Goal: Task Accomplishment & Management: Manage account settings

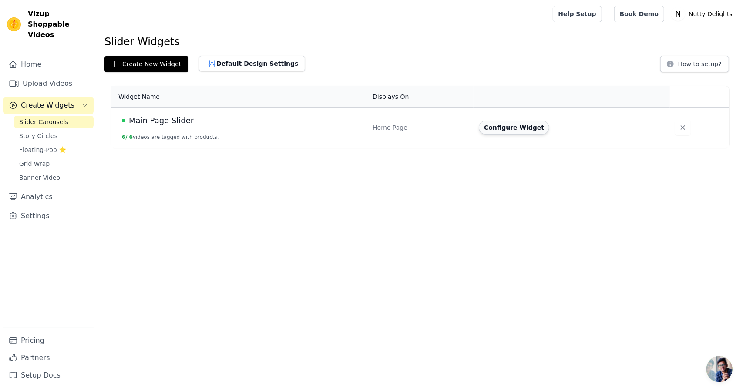
click at [516, 127] on button "Configure Widget" at bounding box center [514, 128] width 70 height 14
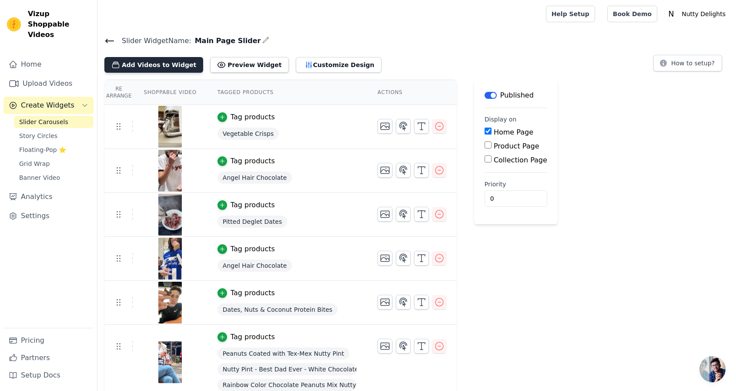
click at [154, 63] on button "Add Videos to Widget" at bounding box center [153, 65] width 99 height 16
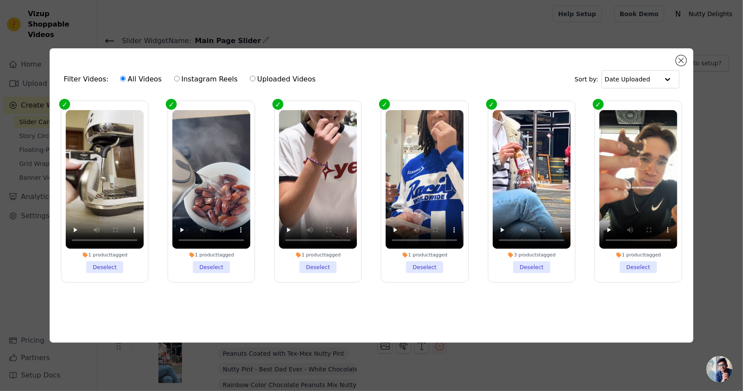
click at [178, 74] on label "Instagram Reels" at bounding box center [206, 79] width 64 height 11
click at [178, 76] on input "Instagram Reels" at bounding box center [177, 79] width 6 height 6
radio input "true"
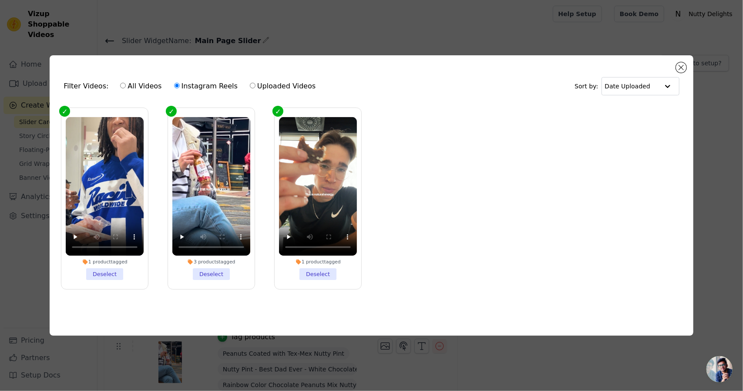
click at [252, 86] on label "Uploaded Videos" at bounding box center [282, 85] width 67 height 11
click at [252, 86] on input "Uploaded Videos" at bounding box center [253, 86] width 6 height 6
radio input "true"
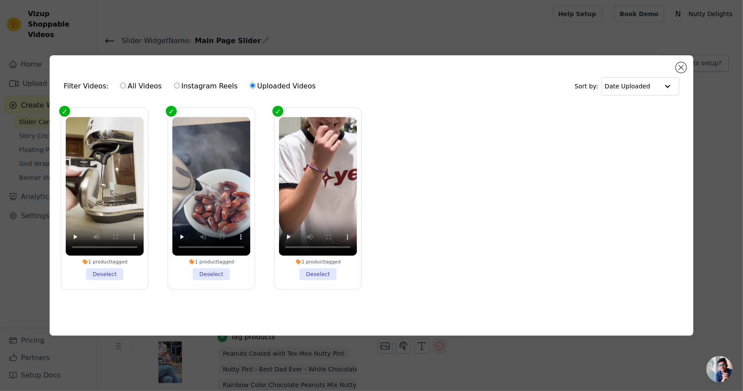
click at [676, 60] on div "Filter Videos: All Videos Instagram Reels Uploaded Videos Sort by: Date Uploade…" at bounding box center [372, 195] width 644 height 280
click at [679, 63] on button "Close modal" at bounding box center [681, 67] width 10 height 10
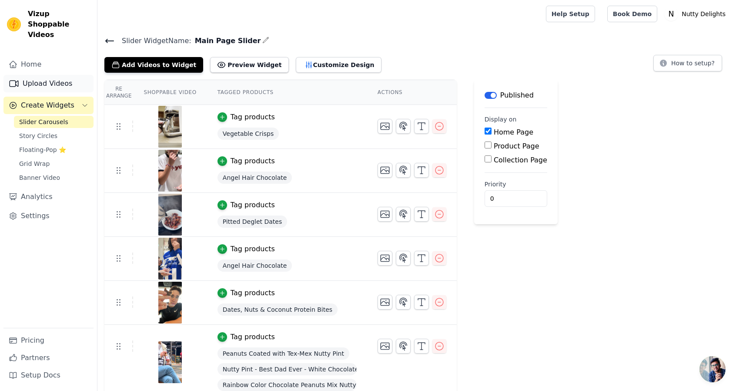
click at [50, 75] on link "Upload Videos" at bounding box center [48, 83] width 90 height 17
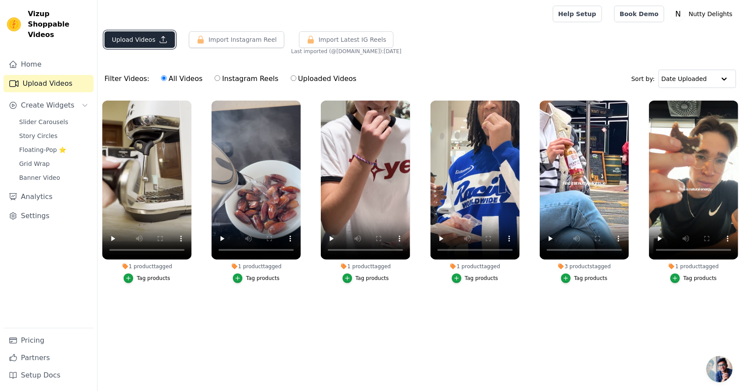
click at [124, 42] on button "Upload Videos" at bounding box center [139, 39] width 70 height 17
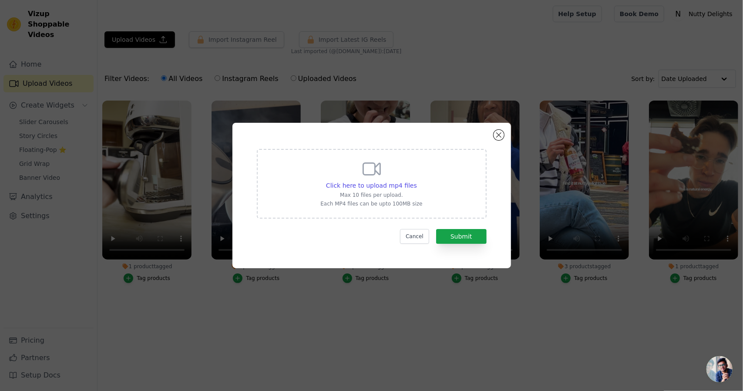
click at [450, 227] on form "Click here to upload mp4 files Max 10 files per upload. Each MP4 files can be u…" at bounding box center [372, 196] width 230 height 95
click at [452, 230] on button "Submit" at bounding box center [461, 236] width 50 height 15
click at [384, 170] on div "Click here to upload mp4 files Max 10 files per upload. Each MP4 files can be u…" at bounding box center [371, 182] width 102 height 49
click at [416, 181] on input "Click here to upload mp4 files Max 10 files per upload. Each MP4 files can be u…" at bounding box center [416, 181] width 0 height 0
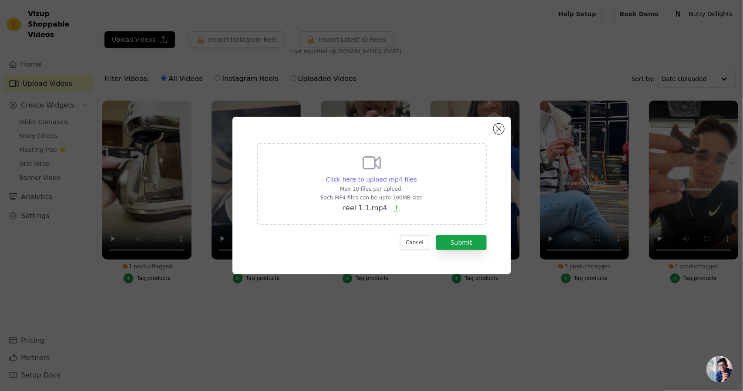
click at [372, 180] on span "Click here to upload mp4 files" at bounding box center [371, 179] width 91 height 7
click at [416, 175] on input "Click here to upload mp4 files Max 10 files per upload. Each MP4 files can be u…" at bounding box center [416, 174] width 0 height 0
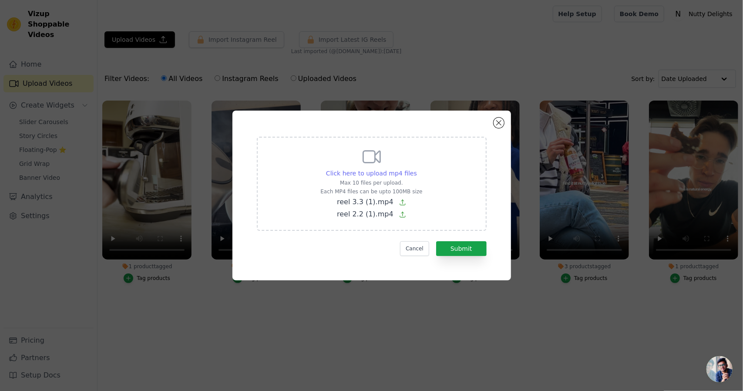
click at [339, 173] on span "Click here to upload mp4 files" at bounding box center [371, 173] width 91 height 7
click at [416, 169] on input "Click here to upload mp4 files Max 10 files per upload. Each MP4 files can be u…" at bounding box center [416, 168] width 0 height 0
type input "C:\fakepath\reel 1.1.mp4"
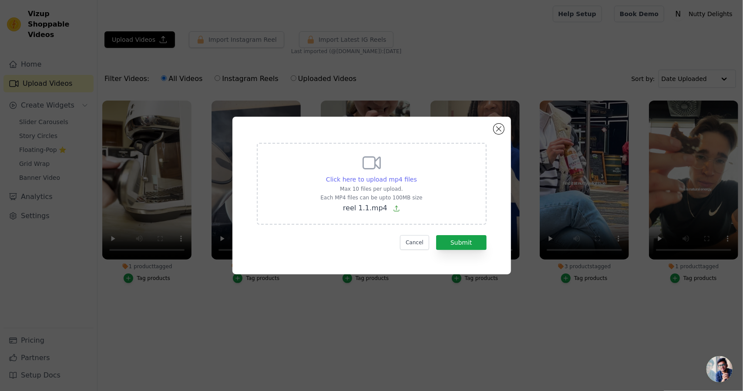
click at [393, 176] on span "Click here to upload mp4 files" at bounding box center [371, 179] width 91 height 7
click at [416, 175] on input "Click here to upload mp4 files Max 10 files per upload. Each MP4 files can be u…" at bounding box center [416, 174] width 0 height 0
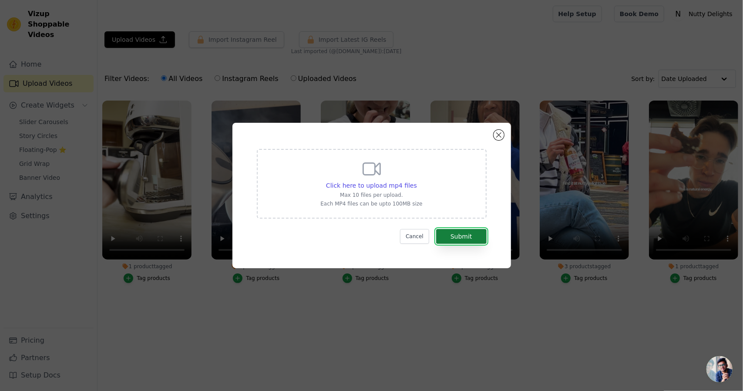
click at [458, 238] on button "Submit" at bounding box center [461, 236] width 50 height 15
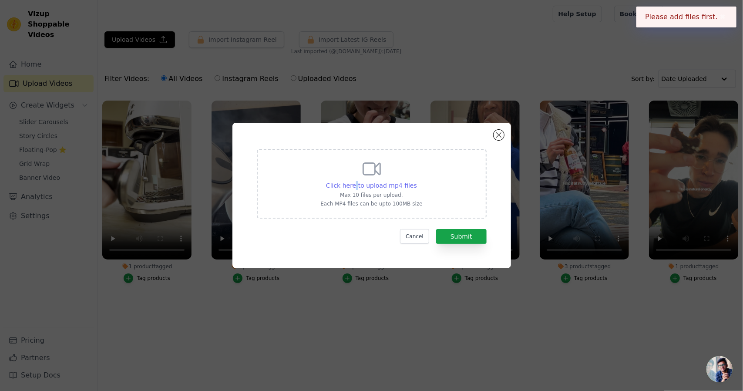
click at [358, 184] on span "Click here to upload mp4 files" at bounding box center [371, 185] width 91 height 7
click at [348, 186] on span "Click here to upload mp4 files" at bounding box center [371, 185] width 91 height 7
click at [416, 181] on input "Click here to upload mp4 files Max 10 files per upload. Each MP4 files can be u…" at bounding box center [416, 181] width 0 height 0
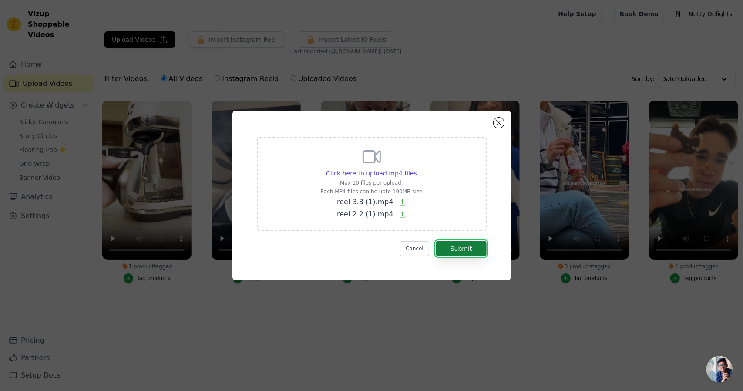
click at [459, 246] on button "Submit" at bounding box center [461, 248] width 50 height 15
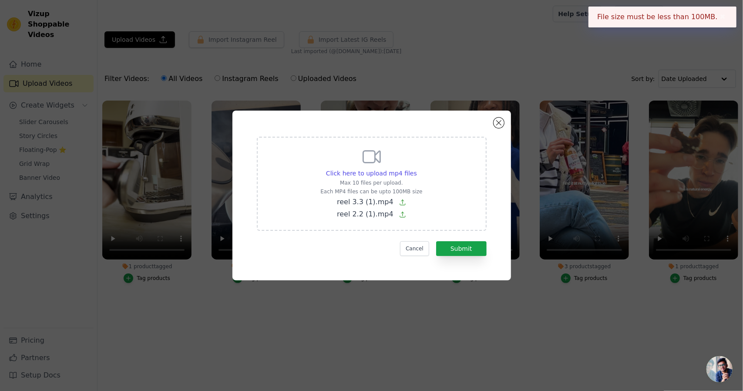
click at [380, 215] on span "reel 2.2 (1).mp4" at bounding box center [365, 214] width 57 height 8
click at [416, 169] on input "Click here to upload mp4 files Max 10 files per upload. Each MP4 files can be u…" at bounding box center [416, 168] width 0 height 0
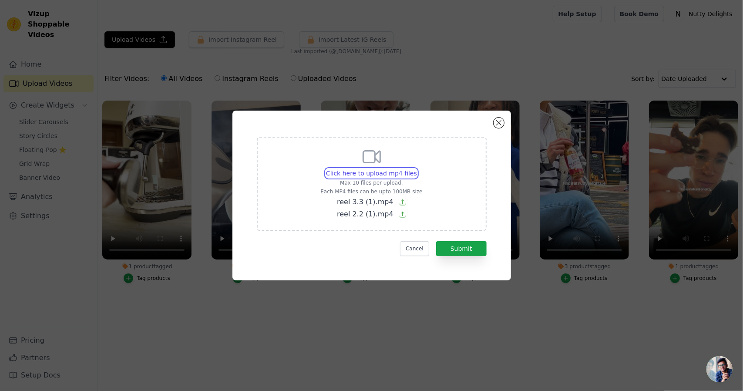
type input "C:\fakepath\reel 2.2 (1).mp4"
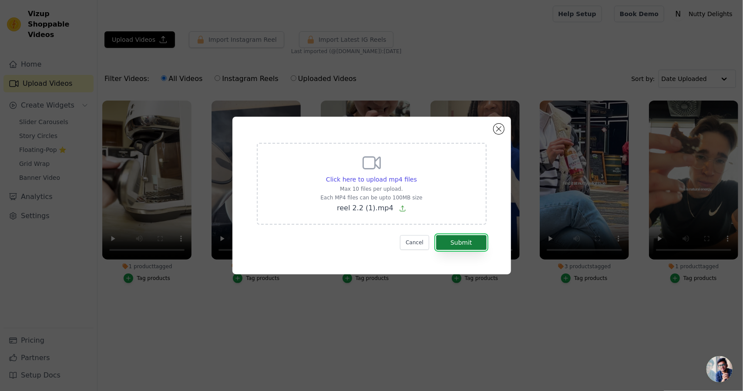
click at [466, 244] on button "Submit" at bounding box center [461, 242] width 50 height 15
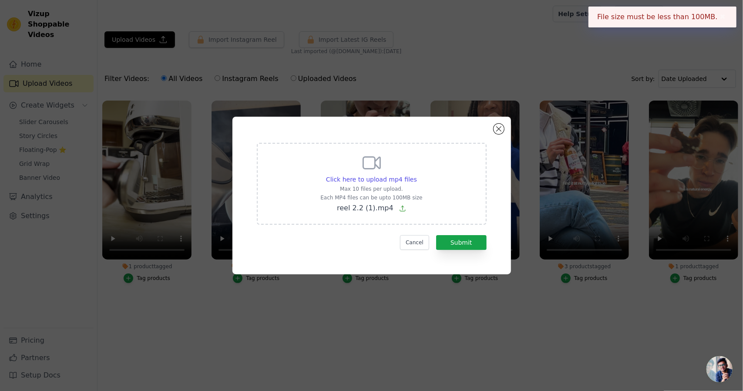
click at [401, 85] on div "Click here to upload mp4 files Max 10 files per upload. Each MP4 files can be u…" at bounding box center [371, 195] width 743 height 391
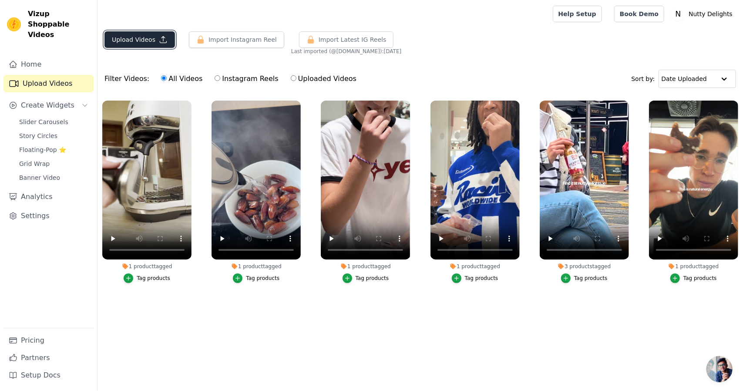
click at [159, 40] on icon "button" at bounding box center [163, 39] width 9 height 9
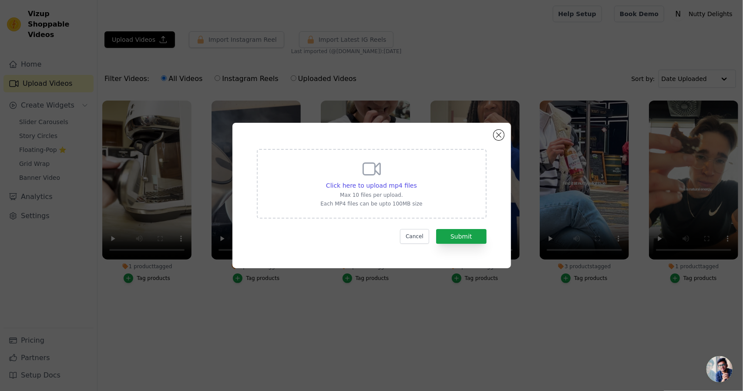
click at [394, 193] on p "Max 10 files per upload." at bounding box center [371, 194] width 102 height 7
click at [416, 181] on input "Click here to upload mp4 files Max 10 files per upload. Each MP4 files can be u…" at bounding box center [416, 181] width 0 height 0
type input "C:\fakepath\Untitled design.mp4"
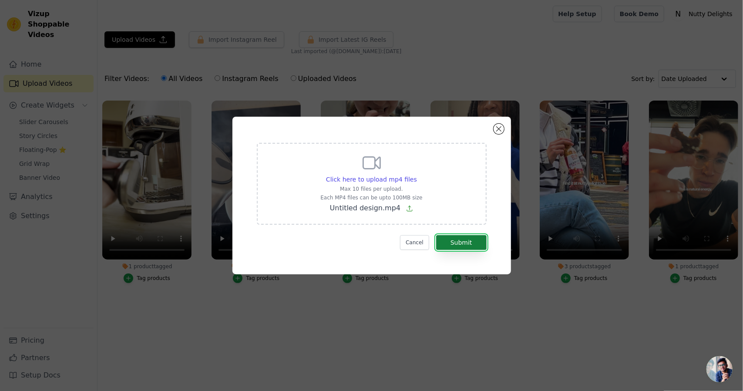
click at [460, 242] on button "Submit" at bounding box center [461, 242] width 50 height 15
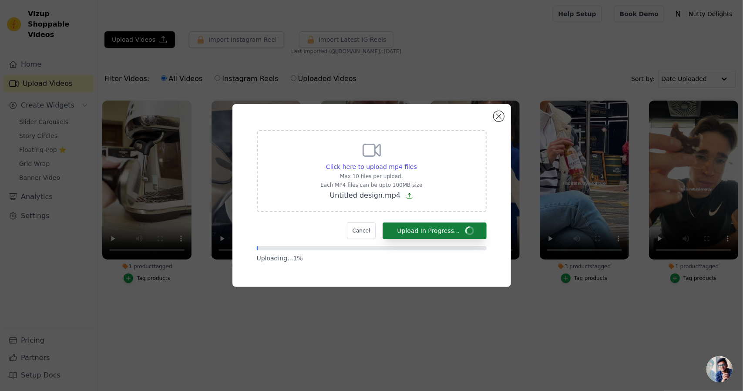
click at [460, 242] on form "Click here to upload mp4 files Max 10 files per upload. Each MP4 files can be u…" at bounding box center [372, 196] width 230 height 132
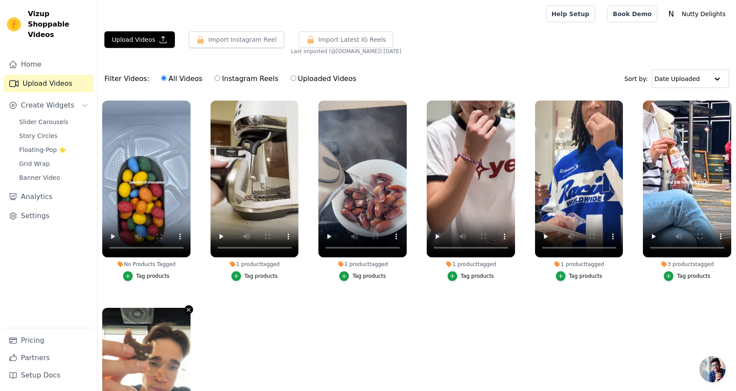
click at [187, 308] on icon "button" at bounding box center [188, 309] width 7 height 7
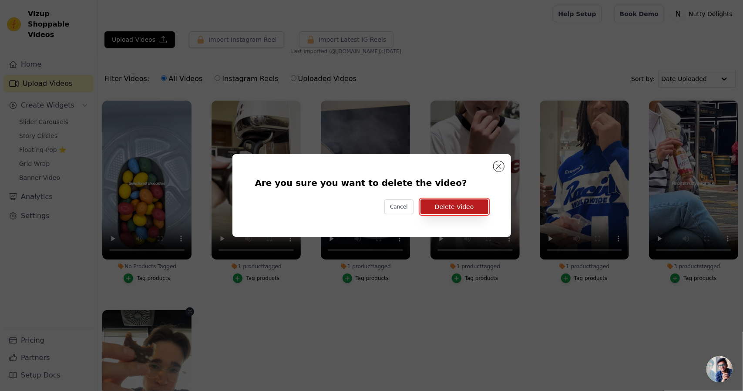
click at [473, 208] on button "Delete Video" at bounding box center [454, 206] width 68 height 15
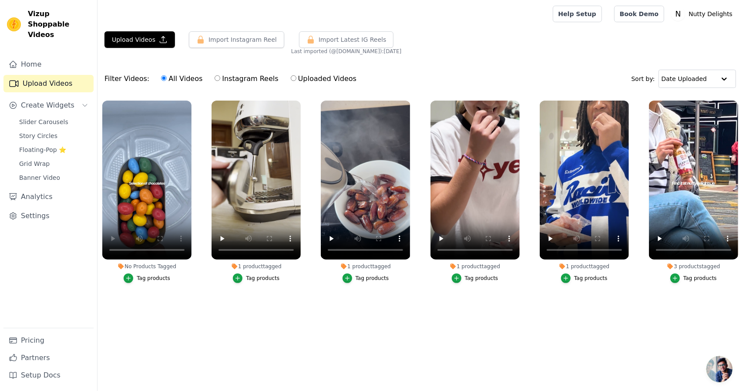
click at [153, 280] on div "Tag products" at bounding box center [154, 278] width 34 height 7
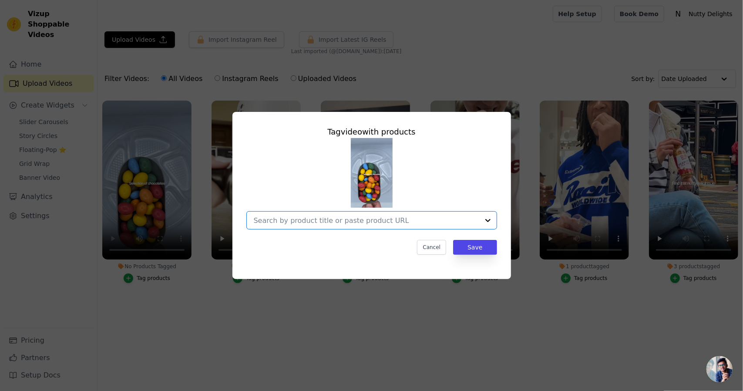
click at [315, 223] on input "No Products Tagged Tag video with products Option undefined, selected. Select i…" at bounding box center [366, 220] width 225 height 8
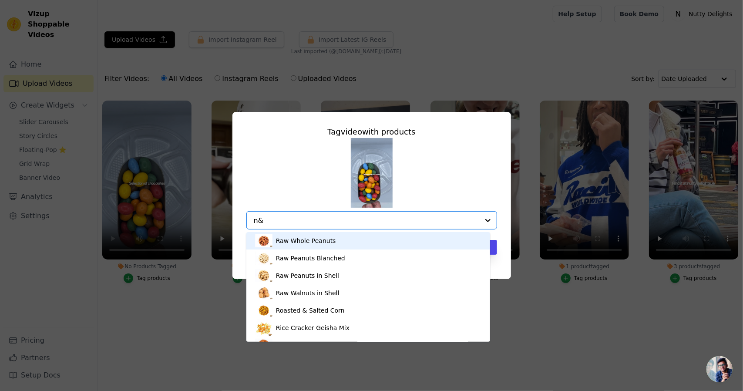
type input "n&n"
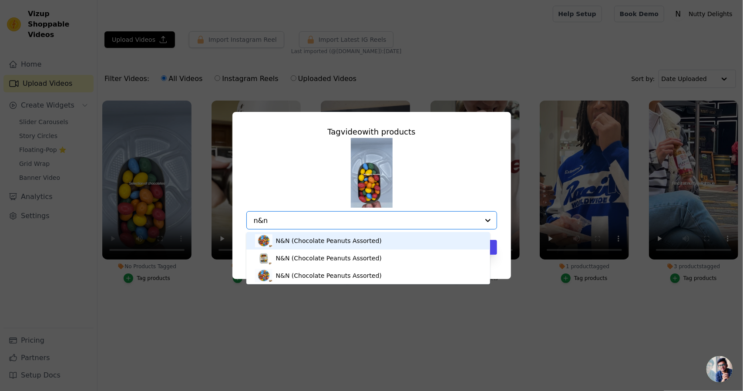
click at [345, 245] on div "N&N (Chocolate Peanuts Assorted)" at bounding box center [368, 240] width 227 height 17
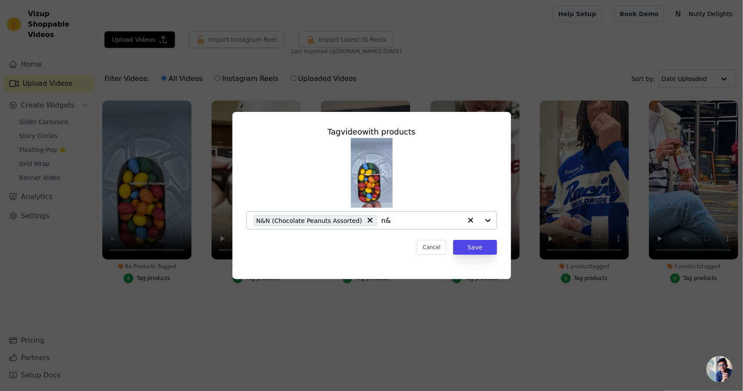
type input "n"
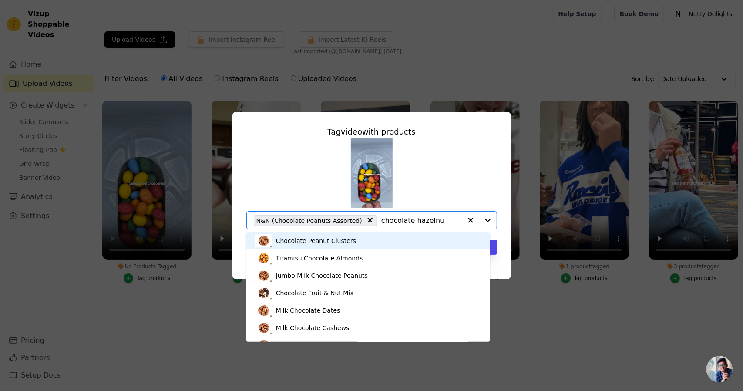
type input "chocolate hazelnut"
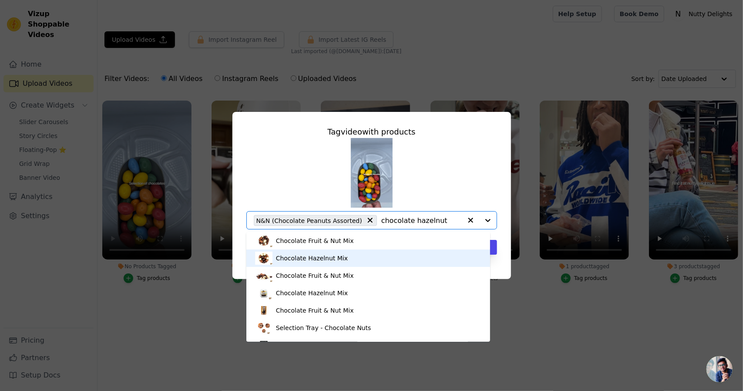
click at [369, 259] on div "Chocolate Hazelnut Mix" at bounding box center [368, 257] width 227 height 17
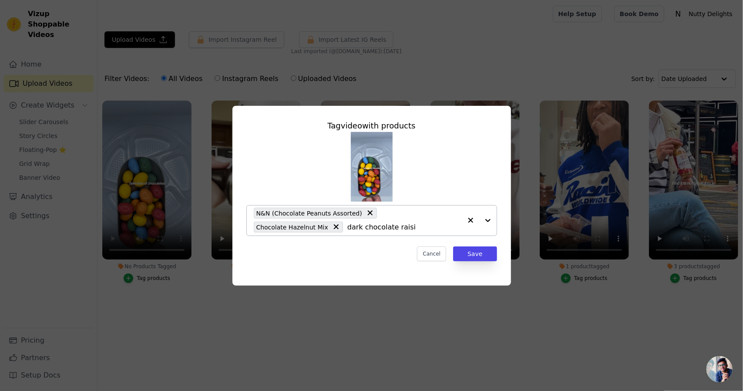
type input "dark chocolate raisin"
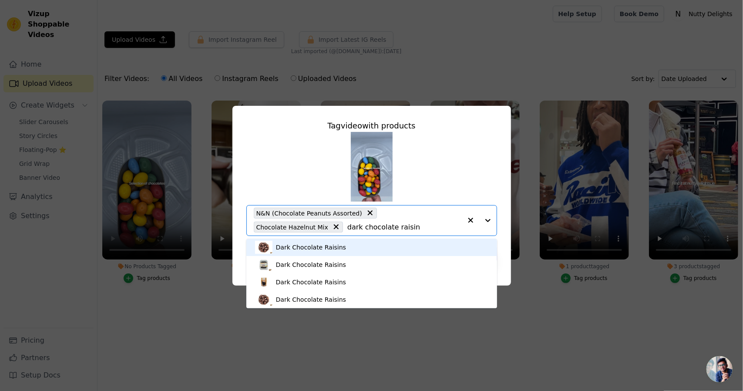
click at [324, 238] on div "Dark Chocolate Raisins" at bounding box center [371, 246] width 233 height 17
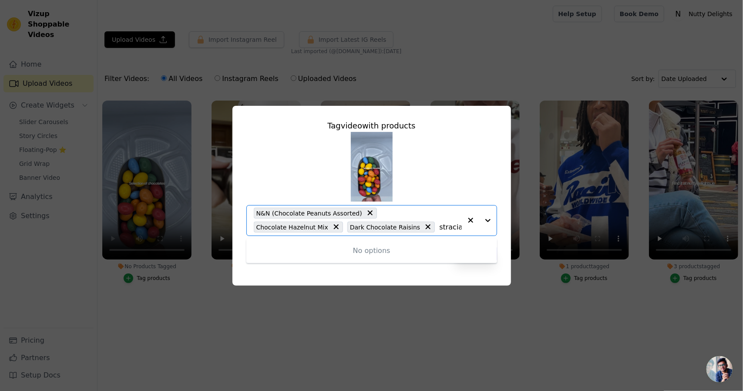
click at [439, 227] on input "straciatella italian" at bounding box center [450, 227] width 22 height 8
type input "s"
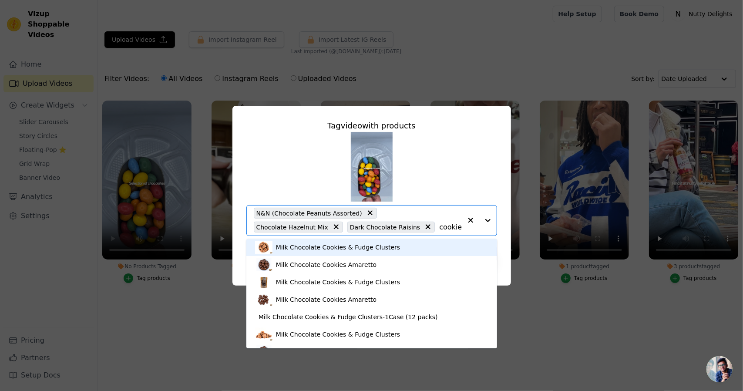
click at [439, 227] on input "cookies" at bounding box center [450, 227] width 22 height 8
click at [439, 227] on input "c" at bounding box center [450, 227] width 22 height 8
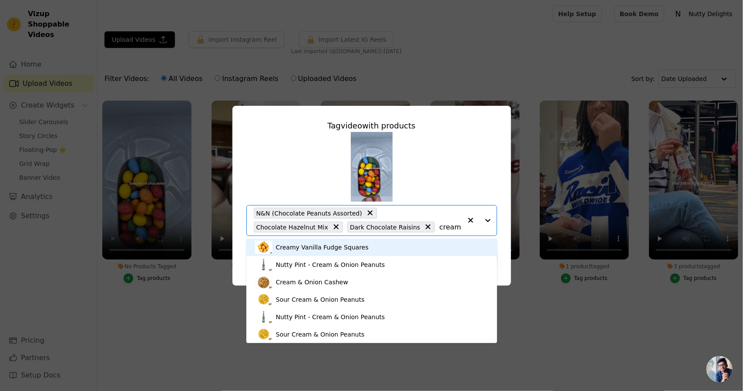
click at [439, 230] on input "cream" at bounding box center [450, 227] width 22 height 8
type input "italian"
click at [355, 249] on div "Stracciatella Italian Almonds" at bounding box center [371, 246] width 233 height 17
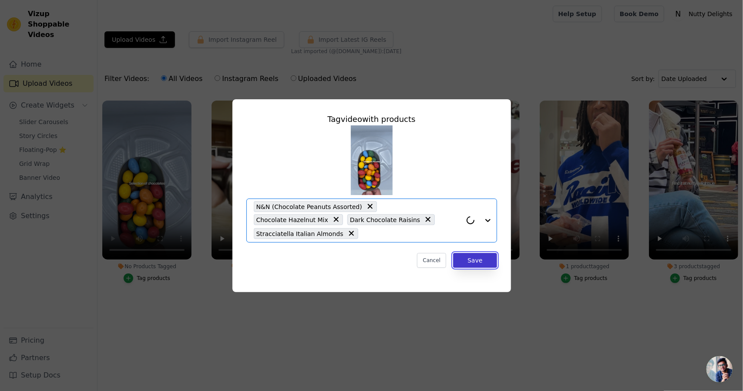
click at [487, 260] on button "Save" at bounding box center [475, 260] width 44 height 15
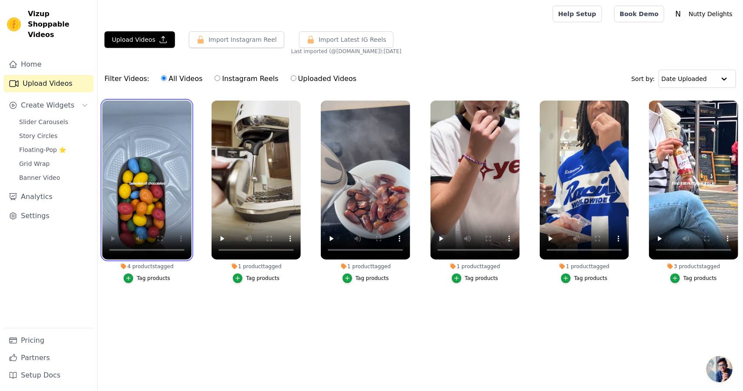
drag, startPoint x: 150, startPoint y: 177, endPoint x: 195, endPoint y: 175, distance: 44.9
click at [198, 175] on ul "4 products tagged Tag products 1 product tagged Tag products 1 product tagged T…" at bounding box center [419, 207] width 645 height 223
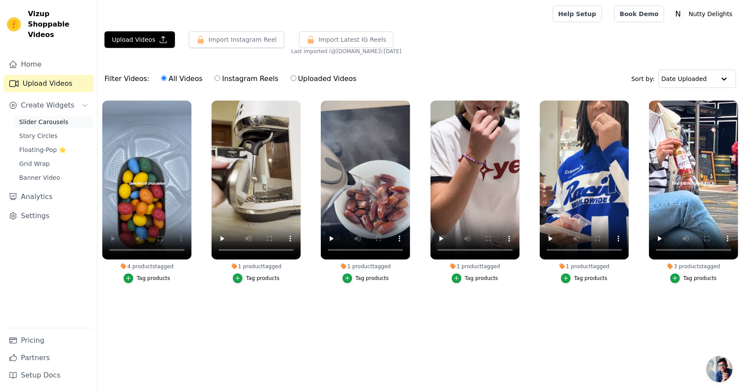
click at [52, 117] on span "Slider Carousels" at bounding box center [43, 121] width 49 height 9
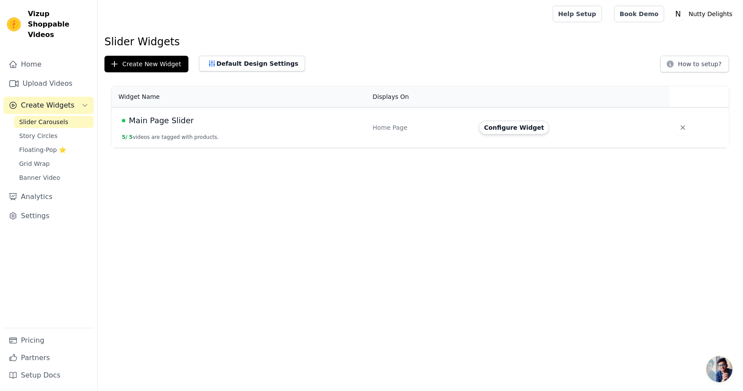
click at [257, 139] on td "Main Page Slider 5 / 5 videos are tagged with products." at bounding box center [239, 127] width 256 height 40
click at [494, 127] on button "Configure Widget" at bounding box center [514, 128] width 70 height 14
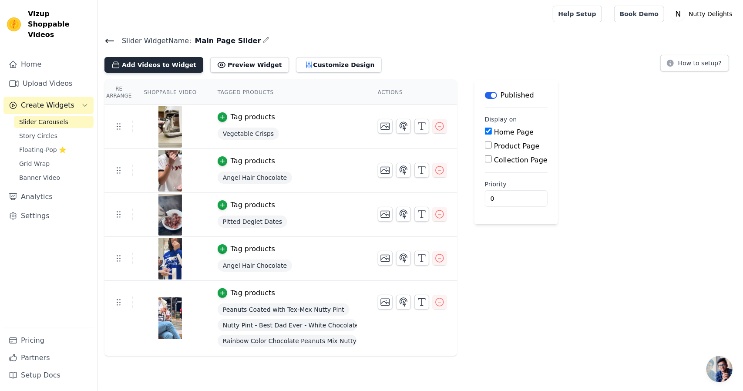
click at [164, 66] on button "Add Videos to Widget" at bounding box center [153, 65] width 99 height 16
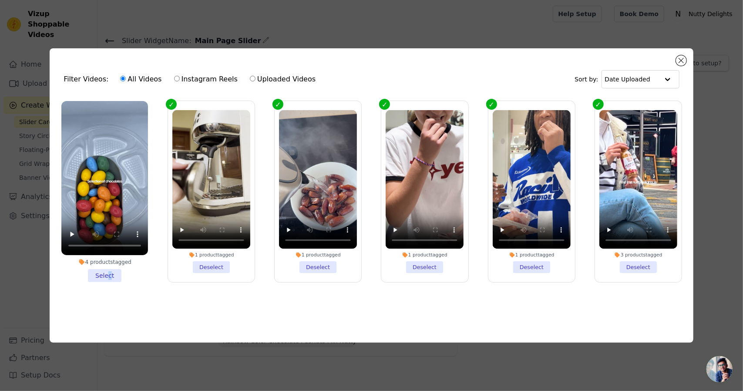
click at [109, 275] on li "4 products tagged Select" at bounding box center [104, 191] width 87 height 181
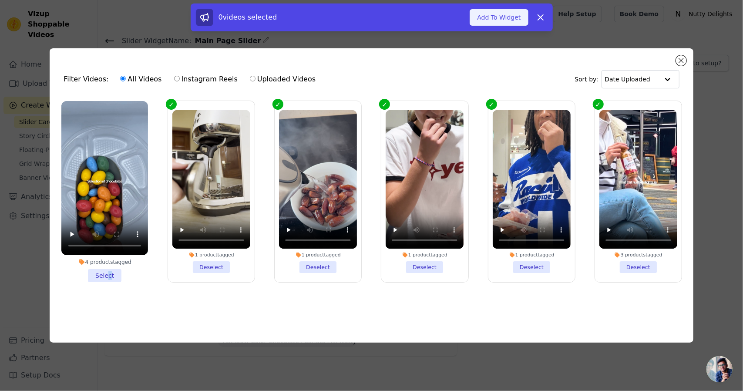
click at [497, 11] on button "Add To Widget" at bounding box center [498, 17] width 58 height 17
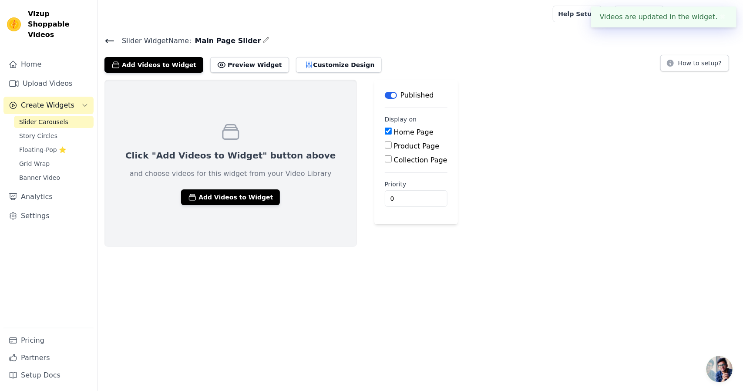
click at [107, 41] on icon at bounding box center [109, 41] width 10 height 10
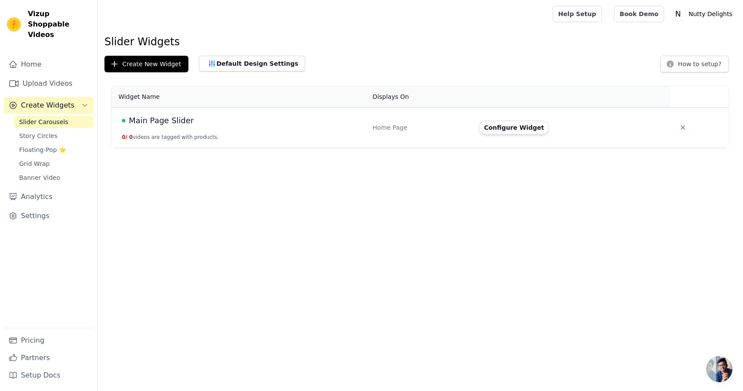
click at [71, 116] on link "Slider Carousels" at bounding box center [54, 122] width 80 height 12
drag, startPoint x: 463, startPoint y: 131, endPoint x: 84, endPoint y: 144, distance: 378.4
click at [462, 131] on div "Home Page" at bounding box center [420, 127] width 96 height 9
click at [54, 130] on link "Story Circles" at bounding box center [54, 136] width 80 height 12
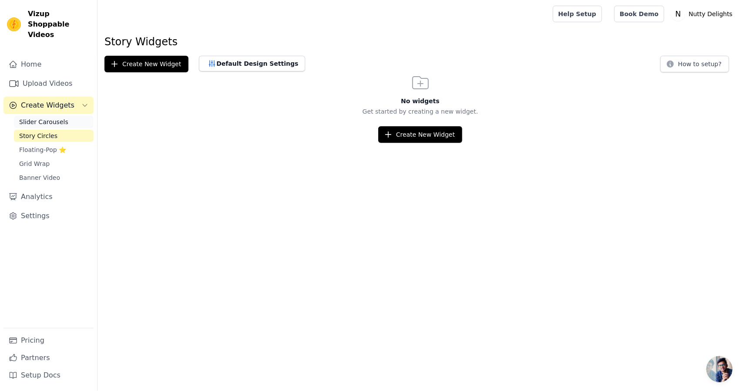
click at [54, 117] on span "Slider Carousels" at bounding box center [43, 121] width 49 height 9
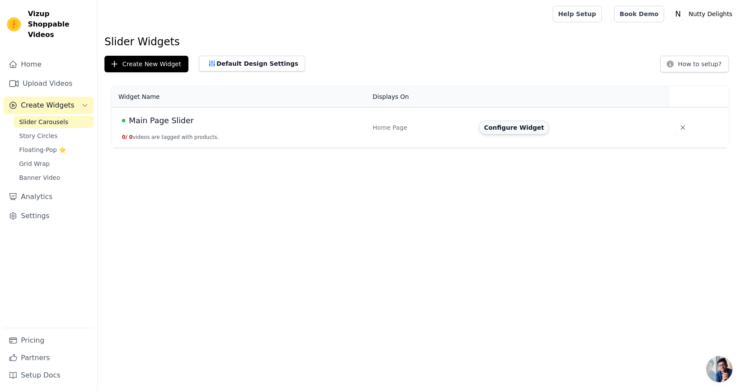
click at [533, 129] on button "Configure Widget" at bounding box center [514, 128] width 70 height 14
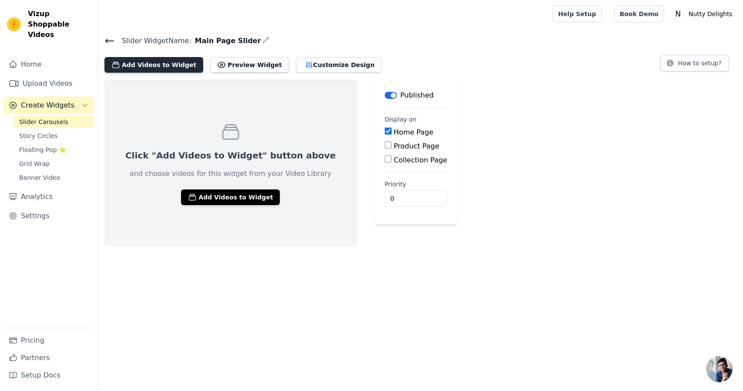
click at [144, 61] on button "Add Videos to Widget" at bounding box center [153, 65] width 99 height 16
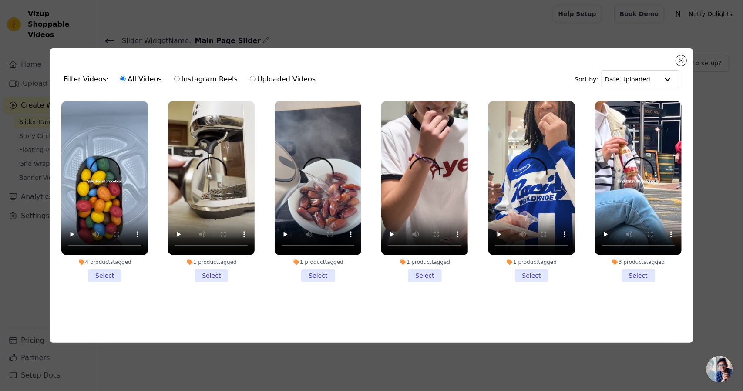
click at [104, 274] on li "4 products tagged Select" at bounding box center [104, 191] width 87 height 181
click at [0, 0] on input "4 products tagged Select" at bounding box center [0, 0] width 0 height 0
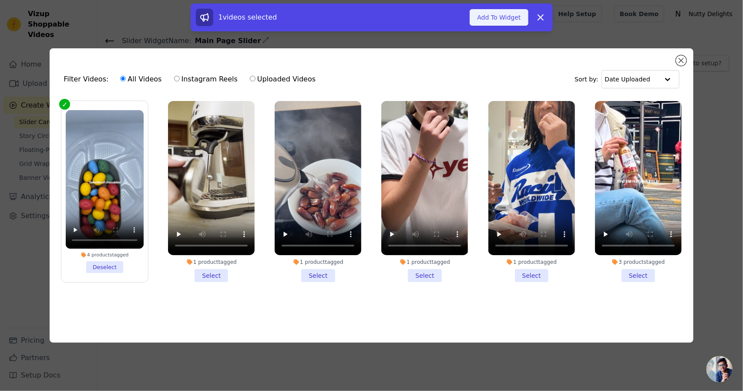
click at [515, 15] on button "Add To Widget" at bounding box center [498, 17] width 58 height 17
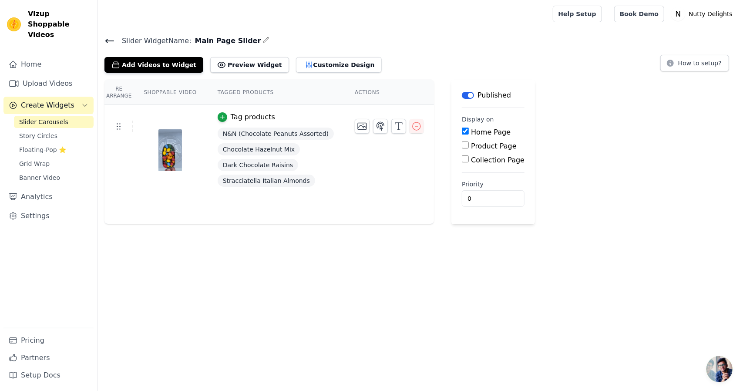
click at [361, 138] on td at bounding box center [389, 123] width 90 height 36
click at [231, 119] on div "Tag products" at bounding box center [253, 117] width 44 height 10
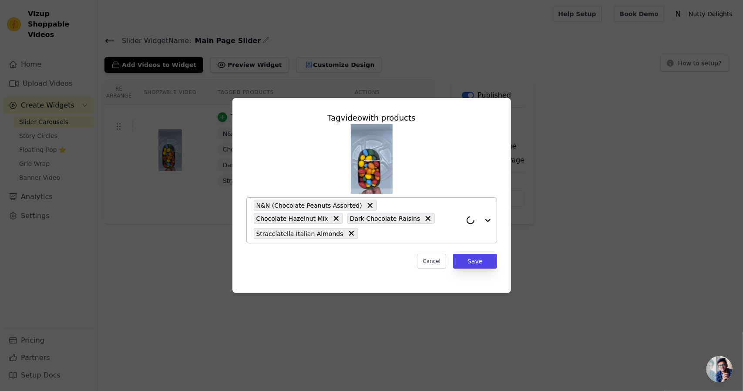
click at [366, 210] on icon at bounding box center [370, 205] width 9 height 9
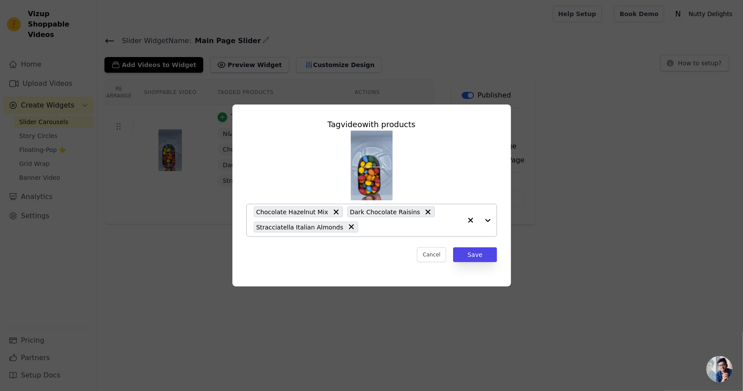
click at [332, 213] on icon at bounding box center [336, 212] width 9 height 9
click at [330, 216] on icon at bounding box center [334, 212] width 9 height 9
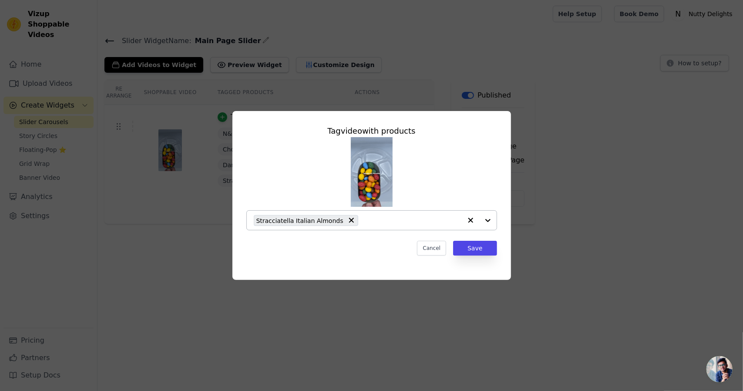
click at [333, 226] on div "Stracciatella Italian Almonds" at bounding box center [358, 220] width 208 height 19
click at [340, 223] on input "text" at bounding box center [366, 220] width 225 height 10
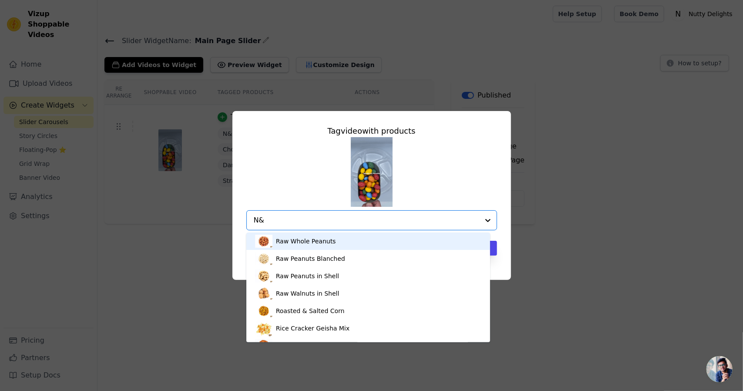
type input "N&N"
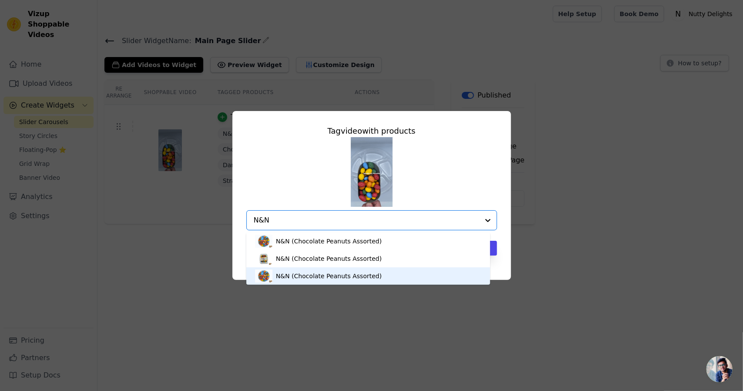
click at [307, 278] on div "N&N (Chocolate Peanuts Assorted)" at bounding box center [329, 276] width 106 height 9
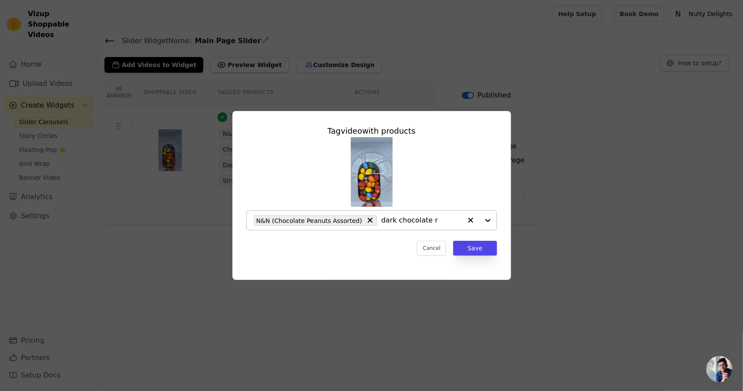
type input "dark chocolate ra"
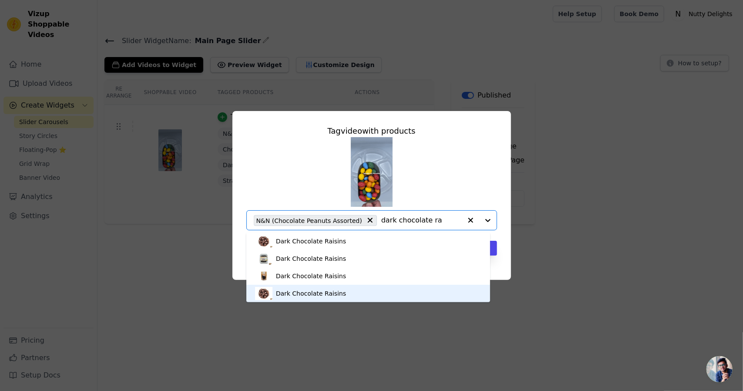
click at [365, 288] on div "Dark Chocolate Raisins" at bounding box center [368, 293] width 227 height 17
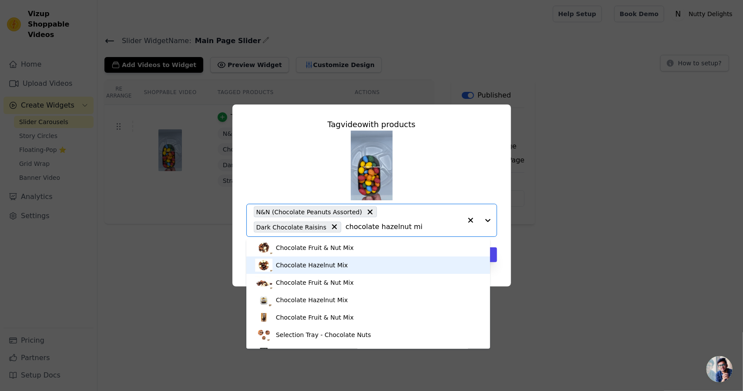
type input "chocolate hazelnut mix"
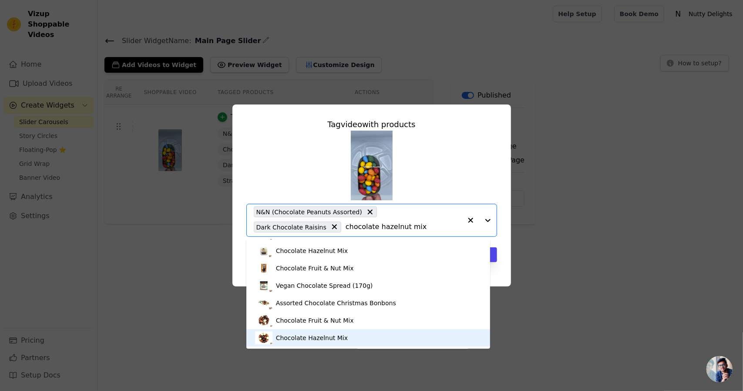
click at [367, 342] on div "Chocolate Hazelnut Mix" at bounding box center [368, 337] width 227 height 17
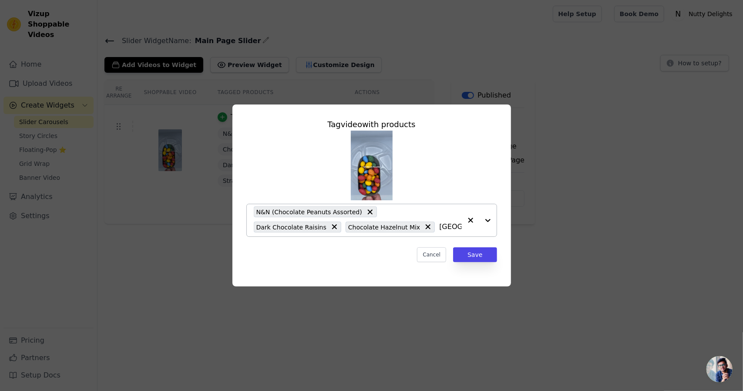
type input "italian"
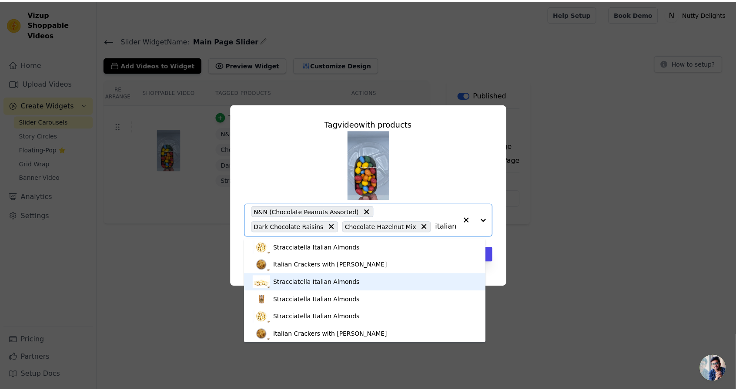
scroll to position [2, 0]
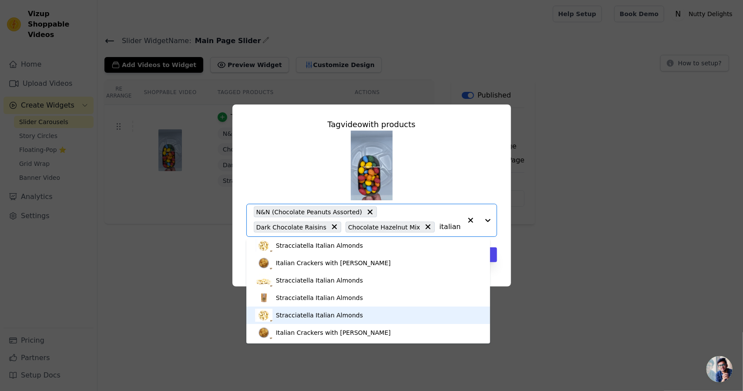
click at [377, 322] on div "Stracciatella Italian Almonds" at bounding box center [368, 314] width 227 height 17
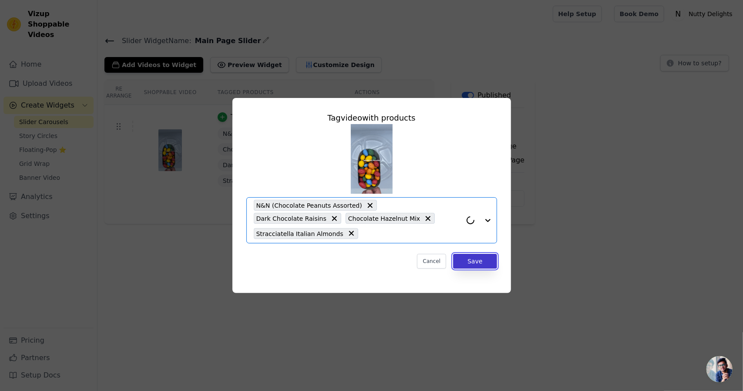
click at [490, 254] on button "Save" at bounding box center [475, 261] width 44 height 15
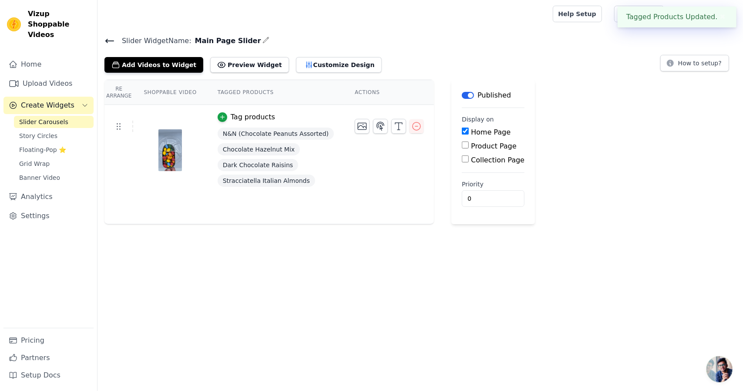
click at [490, 224] on html "Tagged Products Updated. ✖ Vizup Shoppable Videos Home Upload Videos Create Wid…" at bounding box center [371, 112] width 743 height 224
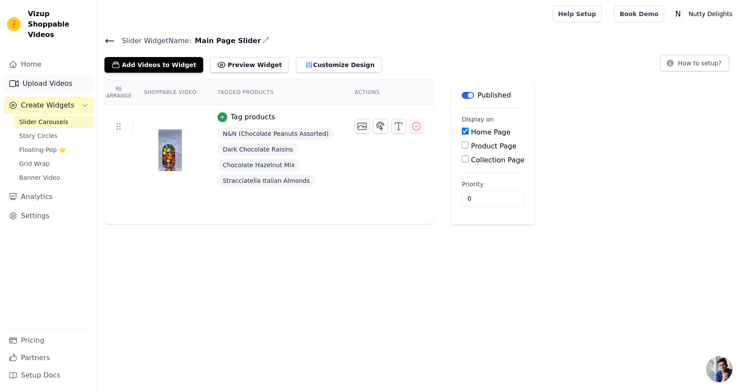
click at [46, 77] on link "Upload Videos" at bounding box center [48, 83] width 90 height 17
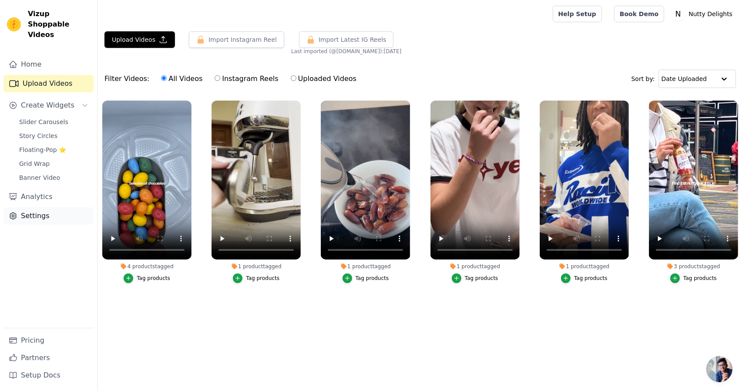
click at [41, 207] on link "Settings" at bounding box center [48, 215] width 90 height 17
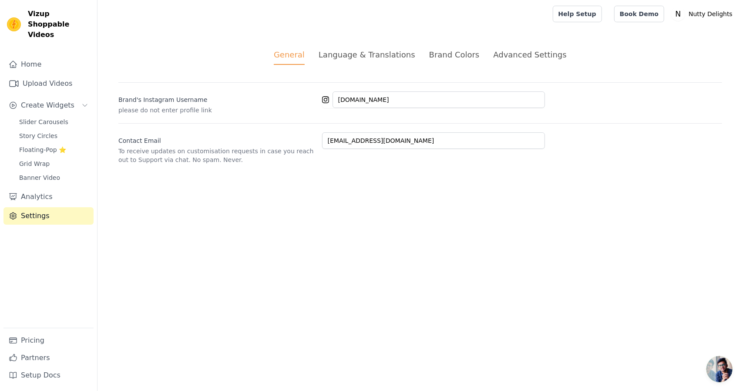
click at [404, 57] on div "Language & Translations" at bounding box center [367, 55] width 97 height 12
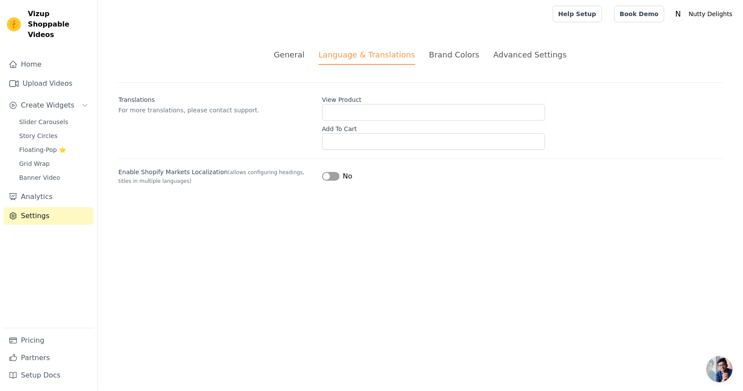
click at [455, 54] on div "Brand Colors" at bounding box center [454, 55] width 50 height 12
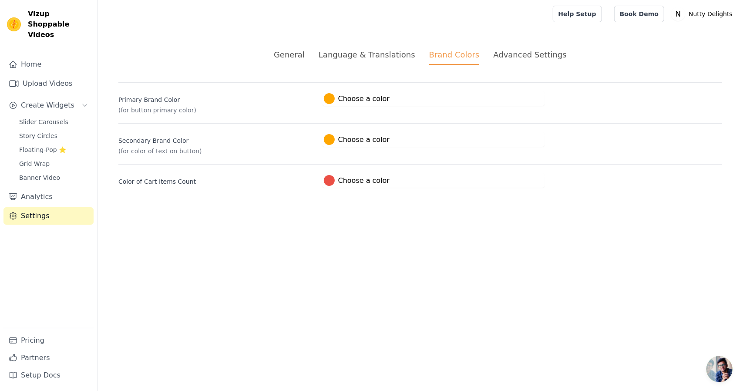
click at [345, 135] on label "#ffa600 Choose a color" at bounding box center [357, 139] width 66 height 11
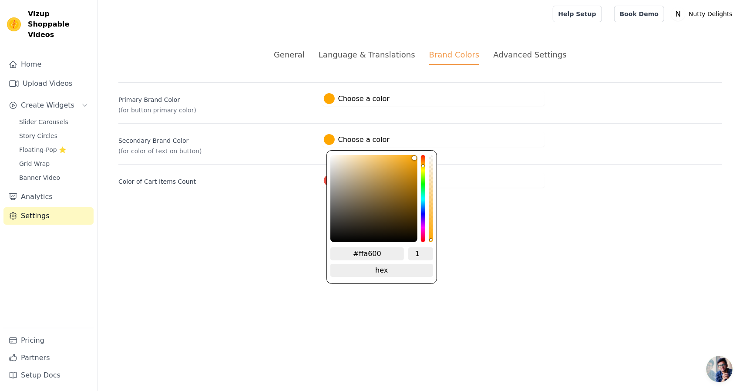
type input "#b3842c"
type input "#b88b38"
type input "#bb8f3e"
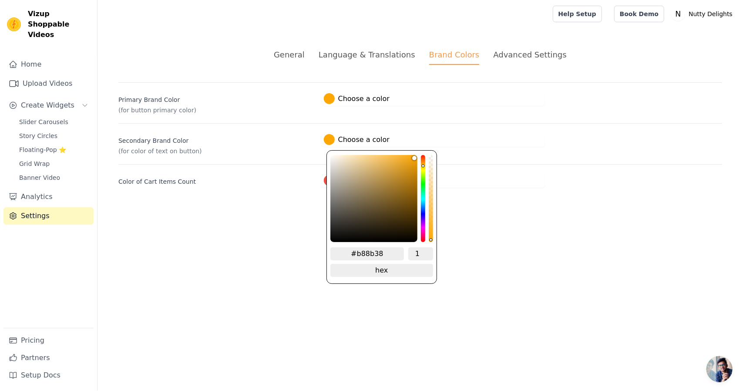
type input "#bb8f3e"
type input "#bd9345"
type input "#d8ba82"
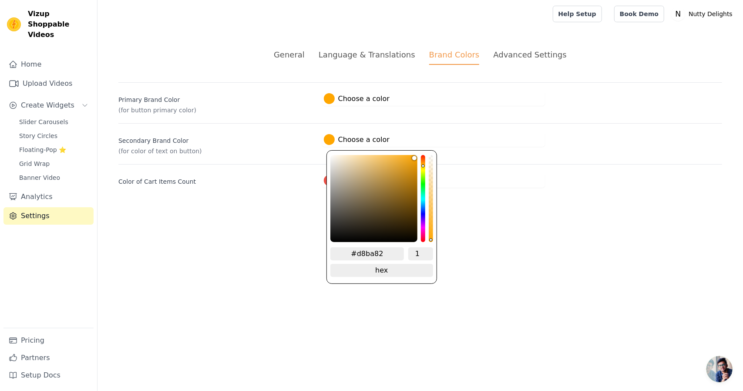
type input "#fff8eb"
type input "#ffffff"
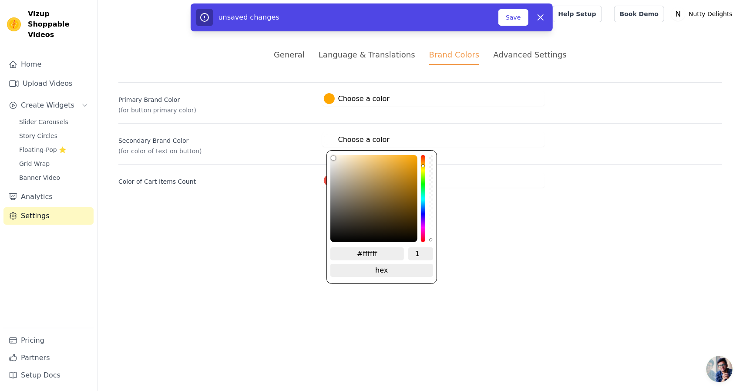
drag, startPoint x: 396, startPoint y: 179, endPoint x: 285, endPoint y: 117, distance: 127.2
click at [285, 118] on div "Primary Brand Color (for button primary color) #ffa600 Choose a color #ffa600 1…" at bounding box center [420, 134] width 604 height 105
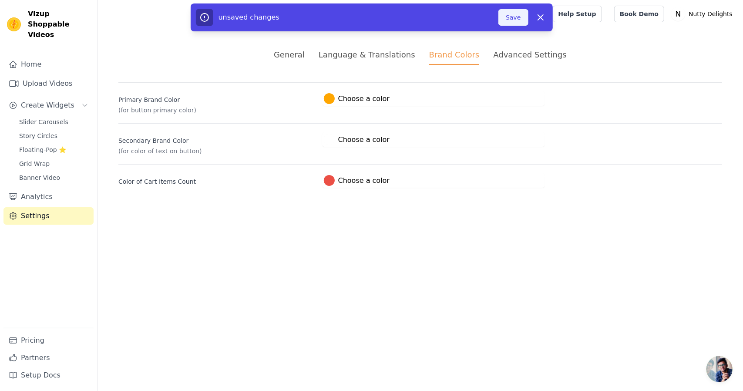
click at [514, 19] on button "Save" at bounding box center [513, 17] width 30 height 17
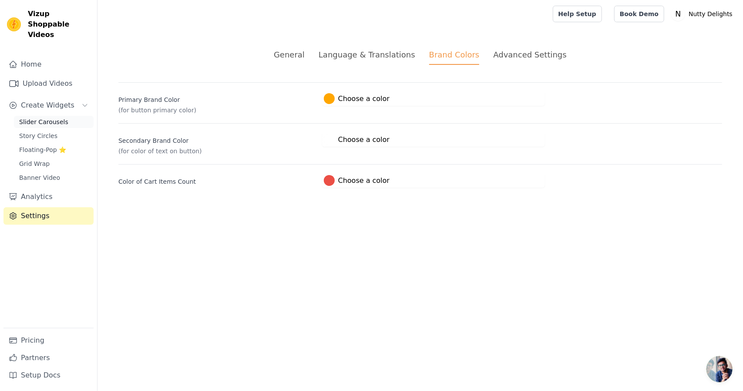
click at [46, 117] on span "Slider Carousels" at bounding box center [43, 121] width 49 height 9
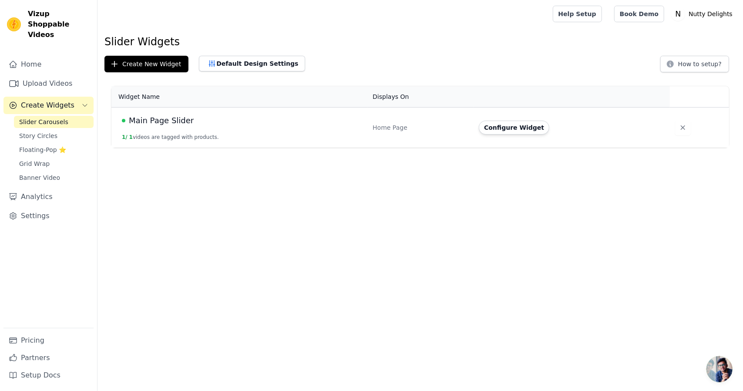
click at [301, 131] on td "Main Page Slider 1 / 1 videos are tagged with products." at bounding box center [239, 127] width 256 height 40
click at [527, 130] on button "Configure Widget" at bounding box center [514, 128] width 70 height 14
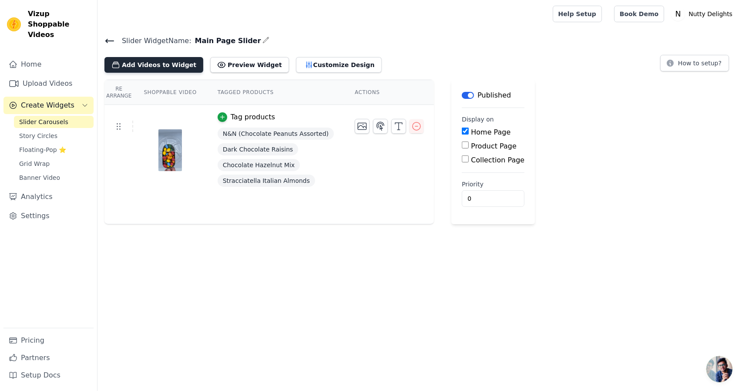
click at [152, 59] on button "Add Videos to Widget" at bounding box center [153, 65] width 99 height 16
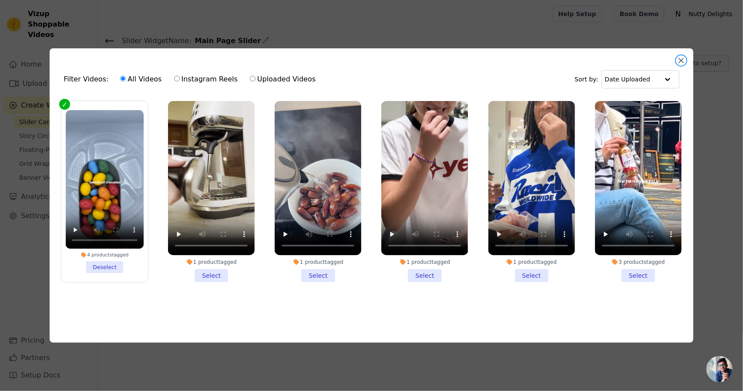
click at [683, 61] on button "Close modal" at bounding box center [681, 60] width 10 height 10
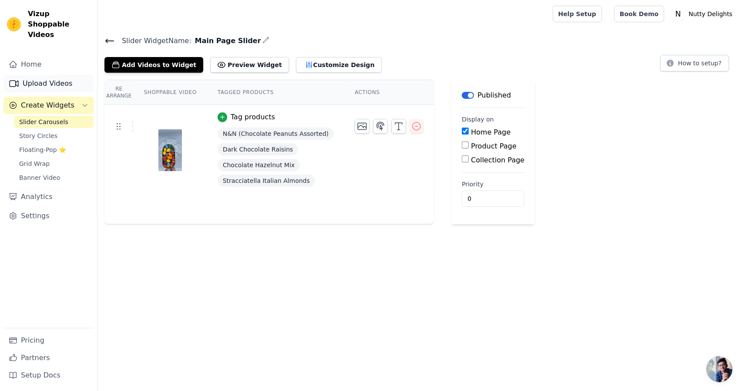
click at [18, 80] on icon "Sidebar" at bounding box center [14, 83] width 9 height 6
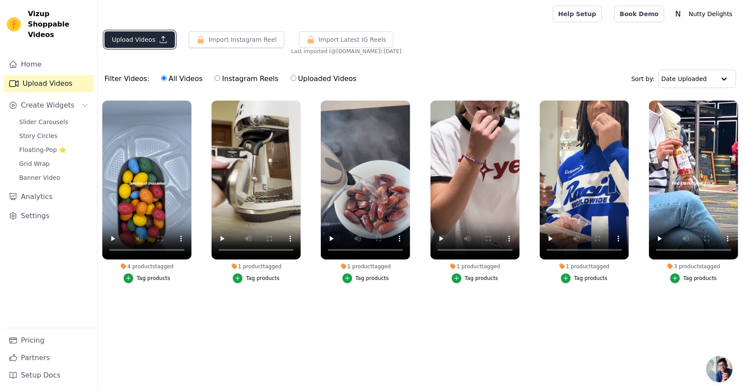
click at [139, 42] on button "Upload Videos" at bounding box center [139, 39] width 70 height 17
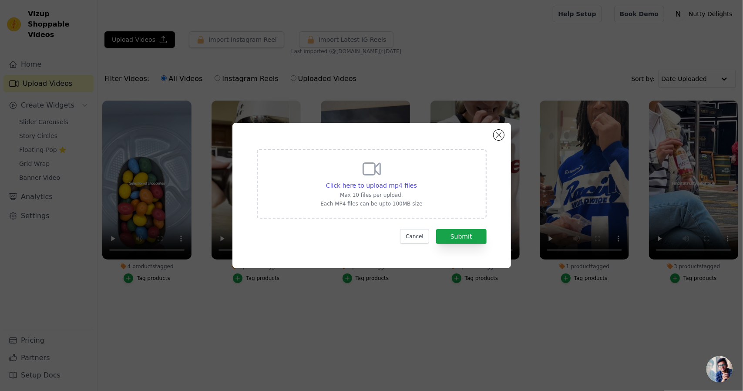
click at [436, 164] on div "Click here to upload mp4 files Max 10 files per upload. Each MP4 files can be u…" at bounding box center [372, 184] width 230 height 70
click at [417, 181] on input "Click here to upload mp4 files Max 10 files per upload. Each MP4 files can be u…" at bounding box center [416, 181] width 0 height 0
type input "C:\fakepath\Untitled design (1).mp4"
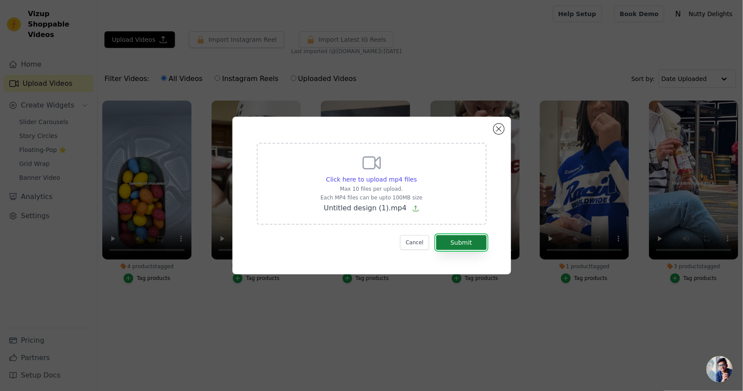
click at [475, 247] on button "Submit" at bounding box center [461, 242] width 50 height 15
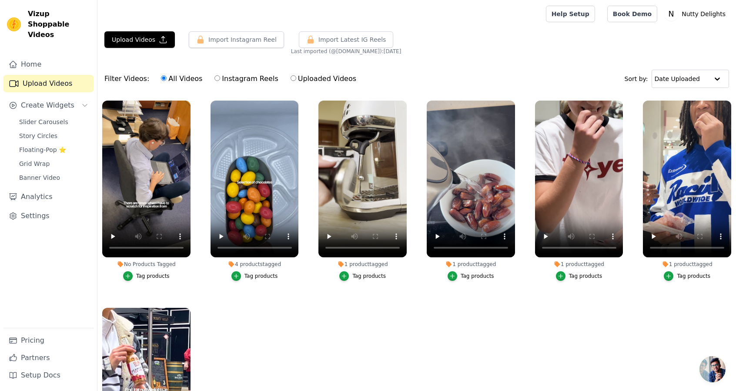
click at [152, 272] on div "Tag products" at bounding box center [153, 275] width 34 height 7
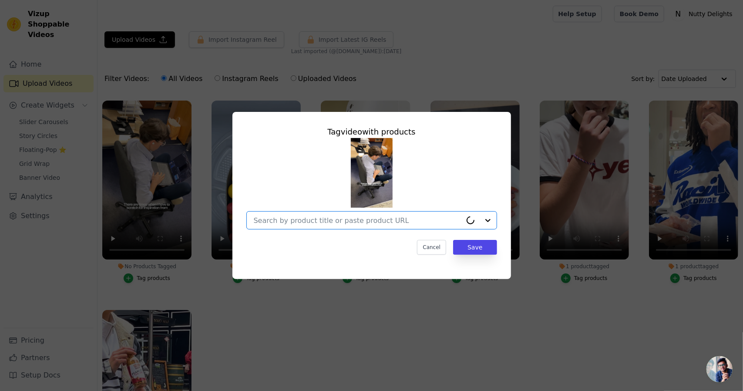
click at [306, 225] on input "No Products Tagged Tag video with products Option undefined, selected. Select i…" at bounding box center [358, 220] width 208 height 8
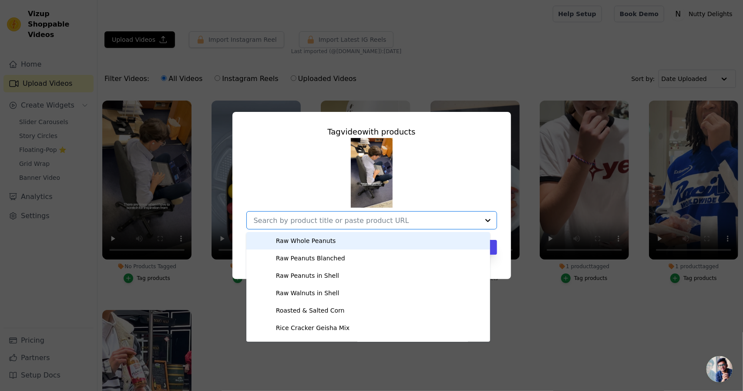
type input "f"
type input "dark chocolate peanut cluster"
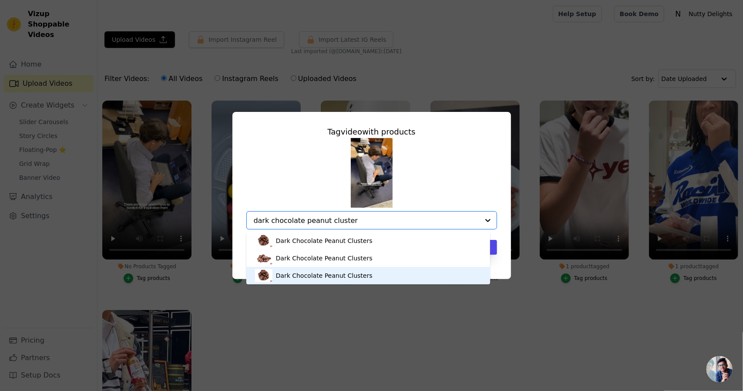
click at [339, 278] on div "Dark Chocolate Peanut Clusters" at bounding box center [324, 275] width 97 height 9
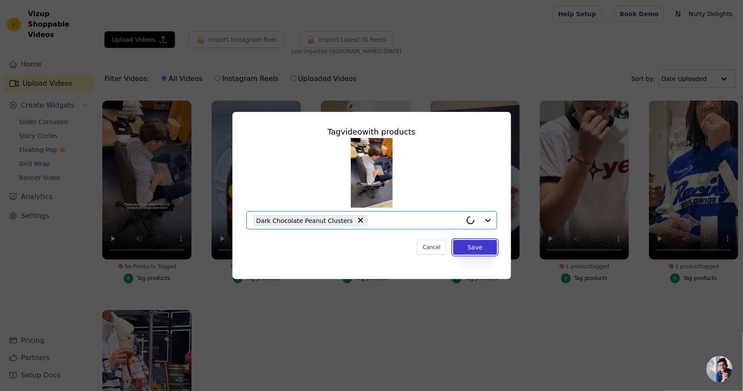
click at [477, 248] on button "Save" at bounding box center [475, 247] width 44 height 15
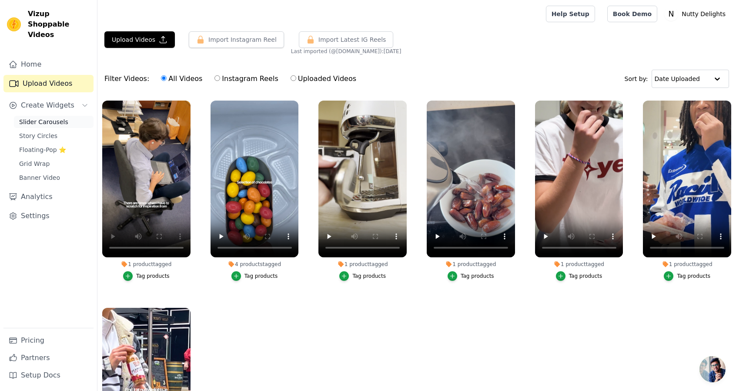
click at [66, 116] on link "Slider Carousels" at bounding box center [54, 122] width 80 height 12
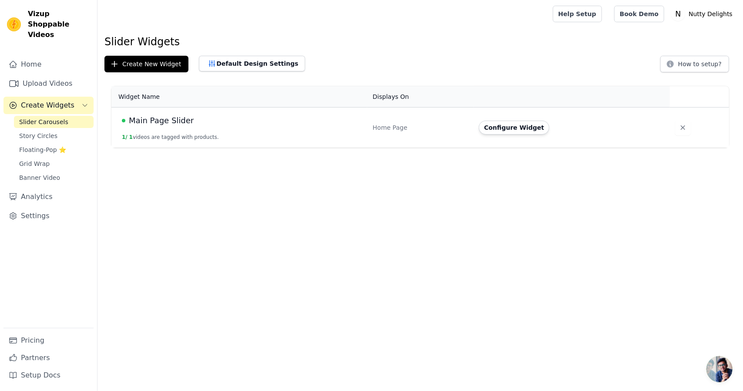
click at [229, 121] on div "Main Page Slider" at bounding box center [242, 120] width 240 height 12
click at [226, 123] on div "Main Page Slider" at bounding box center [242, 120] width 240 height 12
click at [525, 132] on button "Configure Widget" at bounding box center [514, 128] width 70 height 14
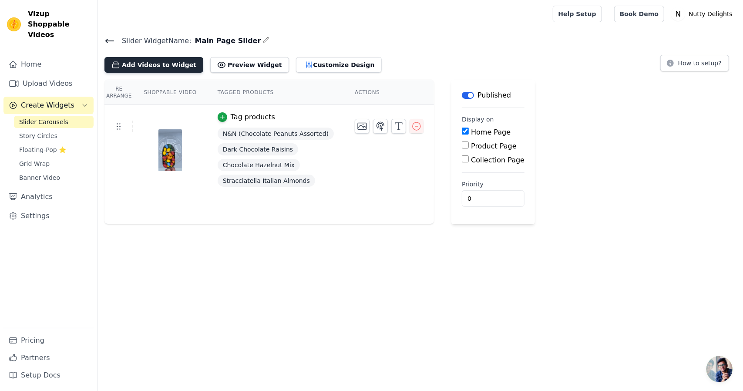
click at [149, 62] on button "Add Videos to Widget" at bounding box center [153, 65] width 99 height 16
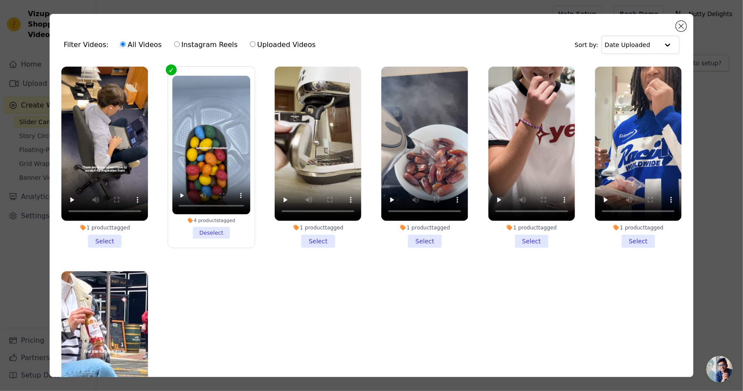
click at [201, 43] on label "Instagram Reels" at bounding box center [206, 44] width 64 height 11
click at [180, 43] on input "Instagram Reels" at bounding box center [177, 44] width 6 height 6
radio input "true"
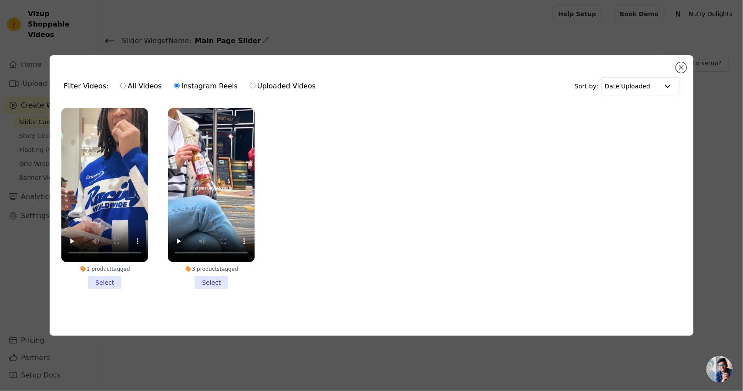
click at [251, 85] on label "Uploaded Videos" at bounding box center [282, 85] width 67 height 11
click at [251, 85] on input "Uploaded Videos" at bounding box center [253, 86] width 6 height 6
radio input "true"
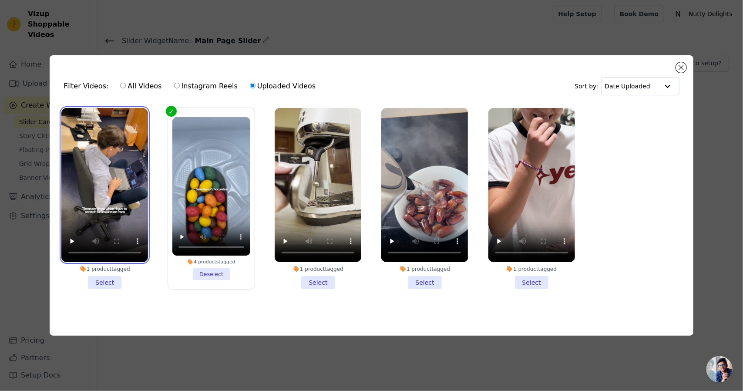
click at [141, 168] on video at bounding box center [104, 185] width 87 height 154
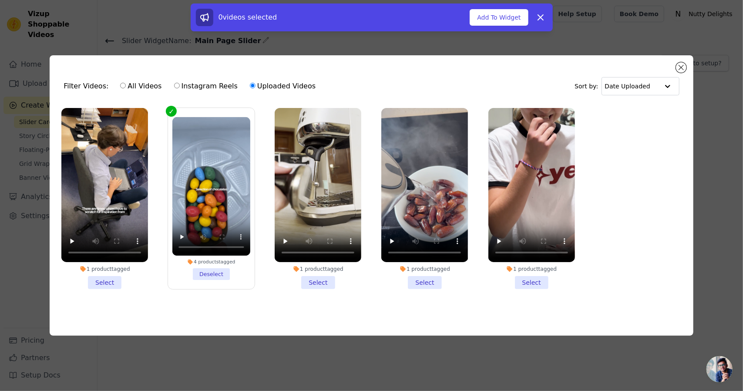
click at [104, 280] on li "1 product tagged Select" at bounding box center [104, 198] width 87 height 181
click at [0, 0] on input "1 product tagged Select" at bounding box center [0, 0] width 0 height 0
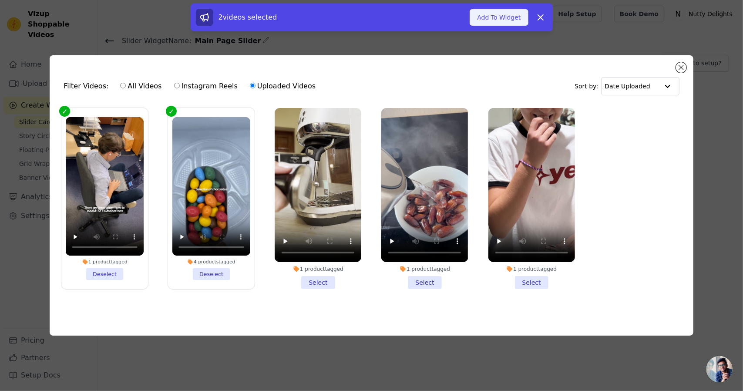
click at [480, 15] on button "Add To Widget" at bounding box center [498, 17] width 58 height 17
